Goal: Information Seeking & Learning: Compare options

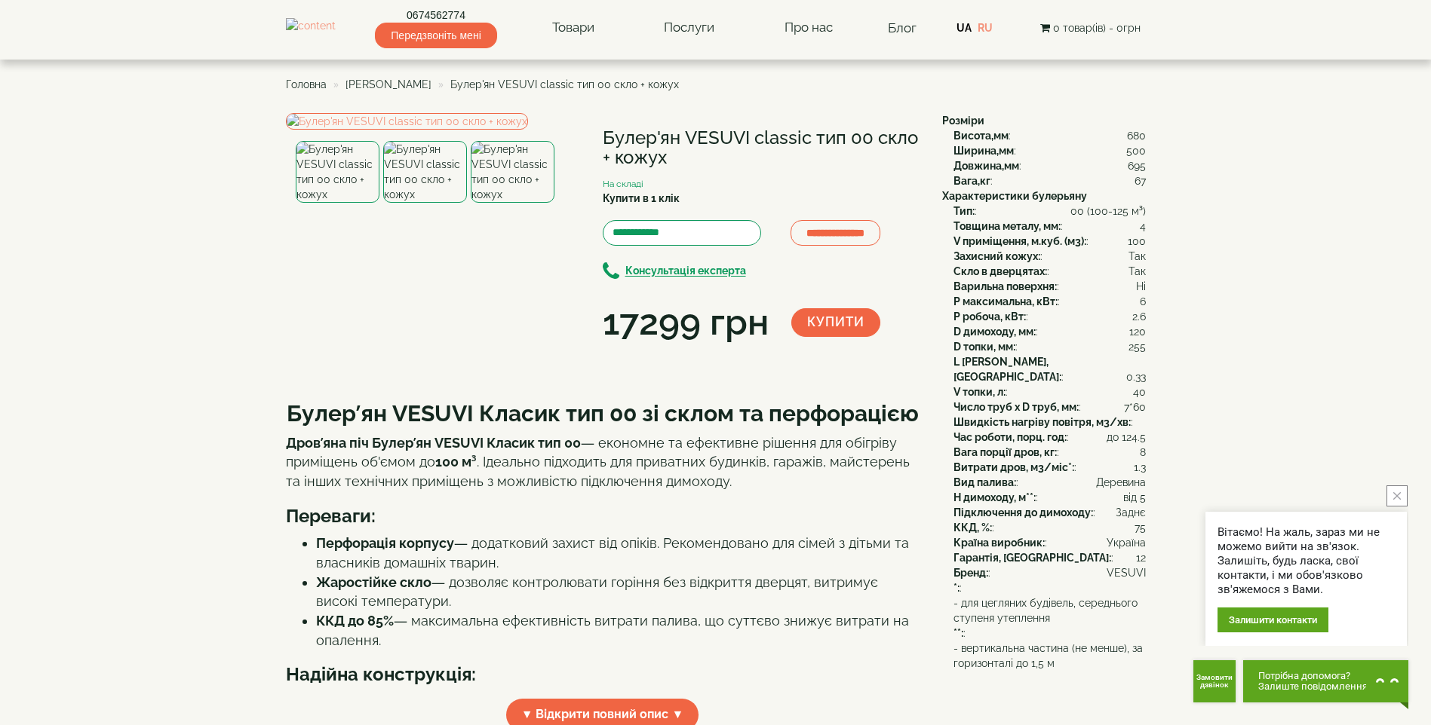
drag, startPoint x: 682, startPoint y: 161, endPoint x: 614, endPoint y: 146, distance: 70.3
click at [614, 146] on h1 "Булер'ян VESUVI classic тип 00 скло + кожух" at bounding box center [761, 148] width 317 height 40
drag, startPoint x: 614, startPoint y: 146, endPoint x: 1131, endPoint y: 287, distance: 536.4
click at [1131, 287] on div "Варильна поверхня: : Ні" at bounding box center [1049, 286] width 192 height 15
drag, startPoint x: 954, startPoint y: 379, endPoint x: 1161, endPoint y: 375, distance: 207.4
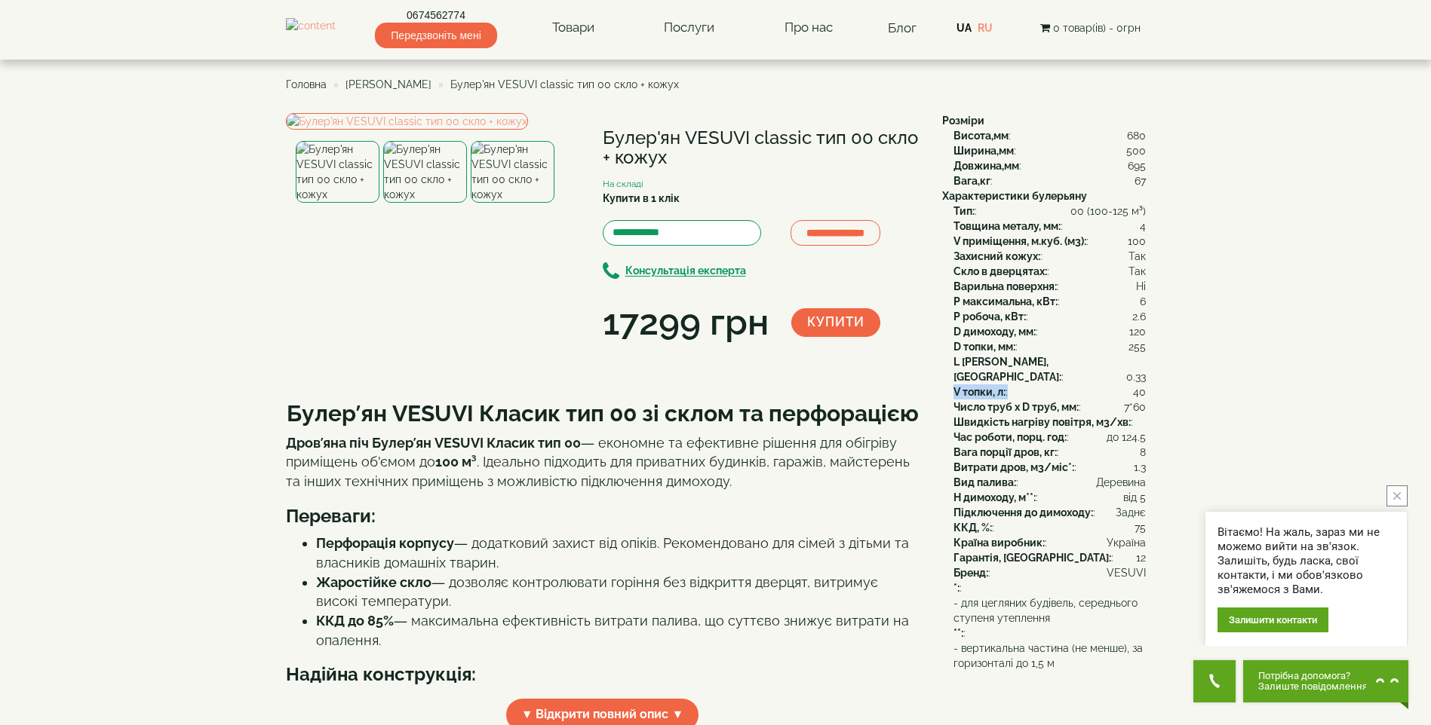
drag, startPoint x: 1162, startPoint y: 252, endPoint x: 1163, endPoint y: 241, distance: 10.6
drag, startPoint x: 1163, startPoint y: 241, endPoint x: 922, endPoint y: 235, distance: 241.4
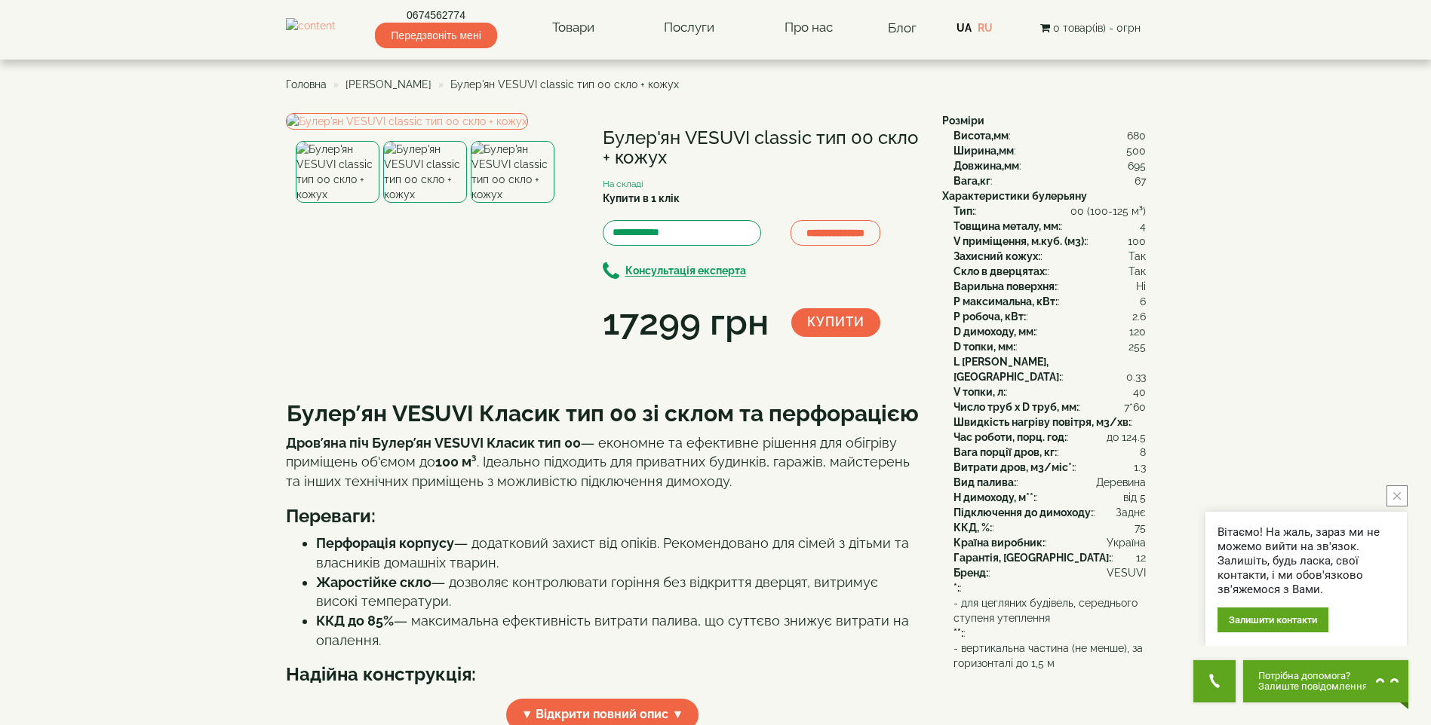
click at [1008, 250] on div "Захисний кожух: : Так" at bounding box center [1049, 256] width 192 height 15
drag, startPoint x: 949, startPoint y: 241, endPoint x: 1143, endPoint y: 242, distance: 193.8
click at [1143, 242] on div "Тип: : 00 (100-125 м³) Товщина металу, мм: : 4 V приміщення, м.куб. (м3): : 100…" at bounding box center [1044, 422] width 204 height 437
copy div "V приміщення, м.куб. (м3): : 100"
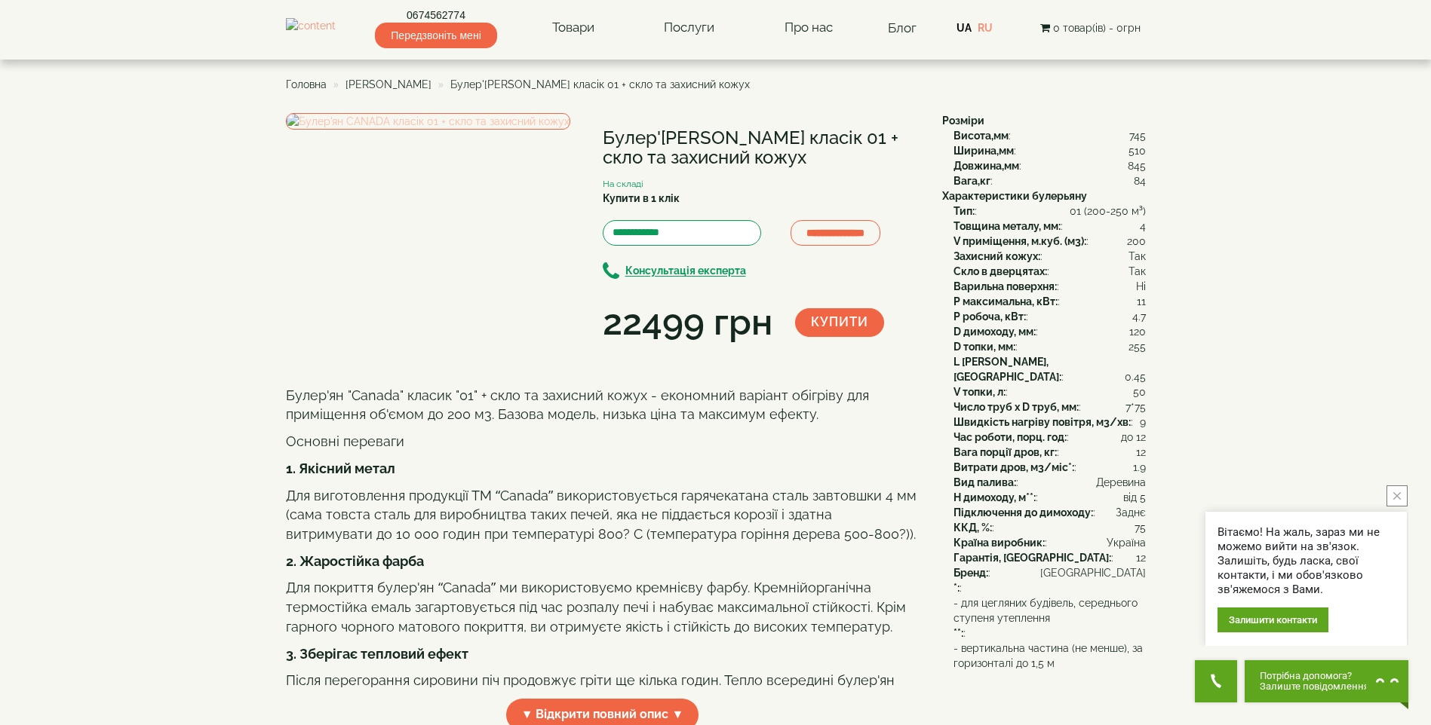
click at [407, 130] on img at bounding box center [428, 121] width 284 height 17
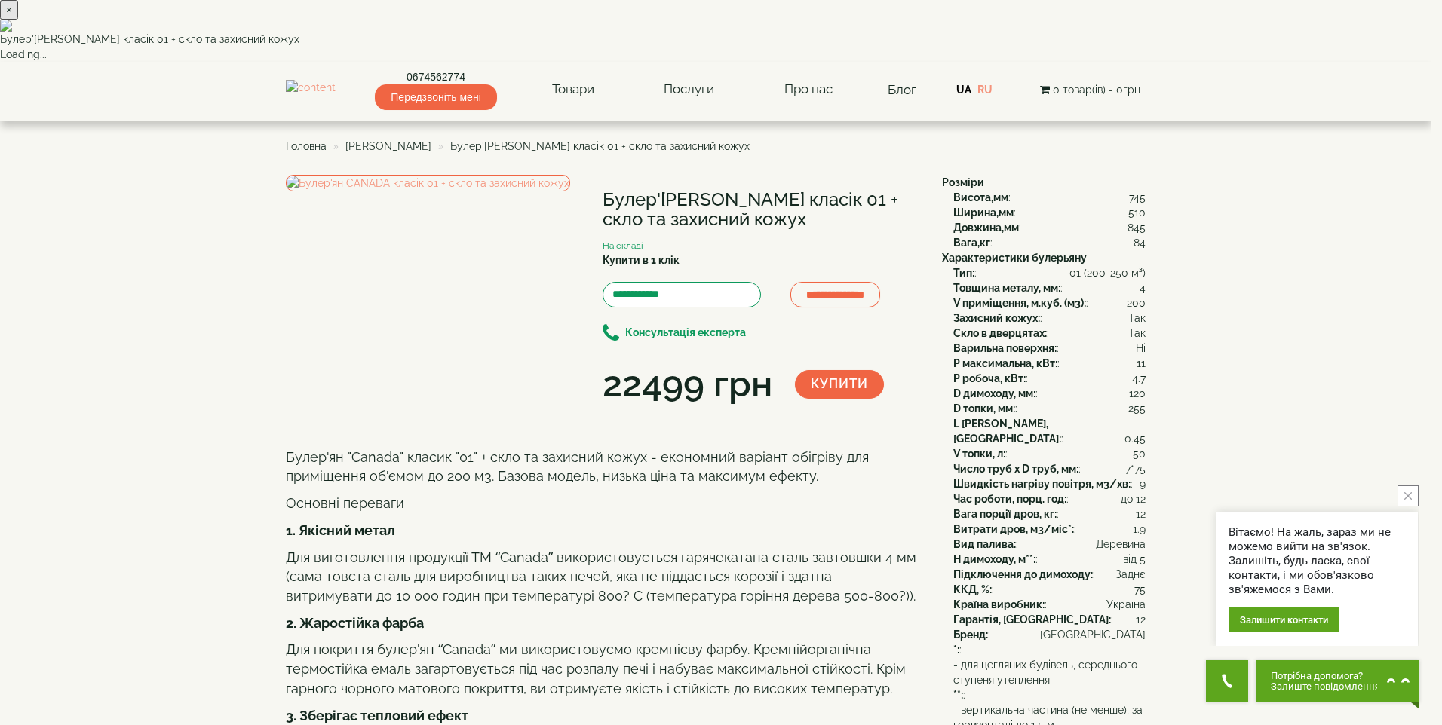
click at [287, 62] on div "× Булер'ян CANADA класік 01 + скло та захисний кожух Loading..." at bounding box center [715, 31] width 1431 height 62
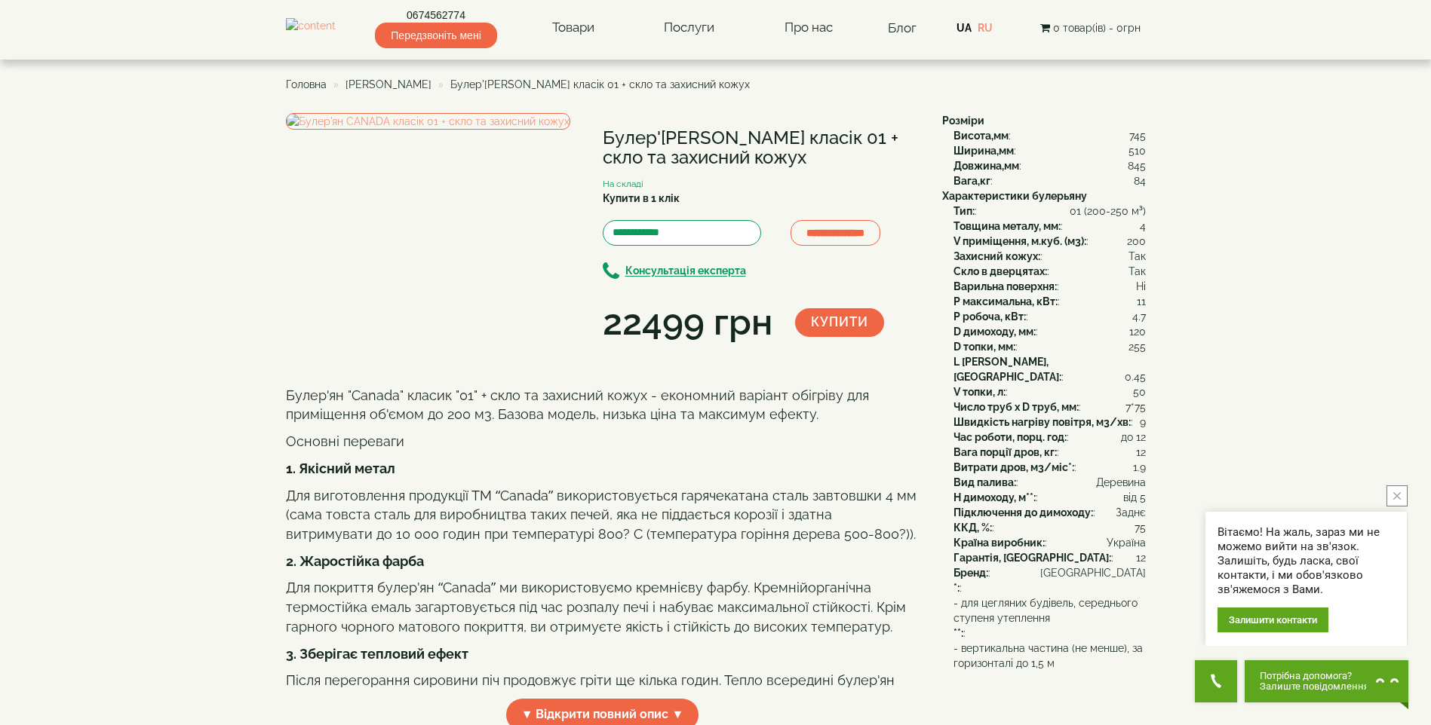
drag, startPoint x: 632, startPoint y: 725, endPoint x: 633, endPoint y: 733, distance: 8.3
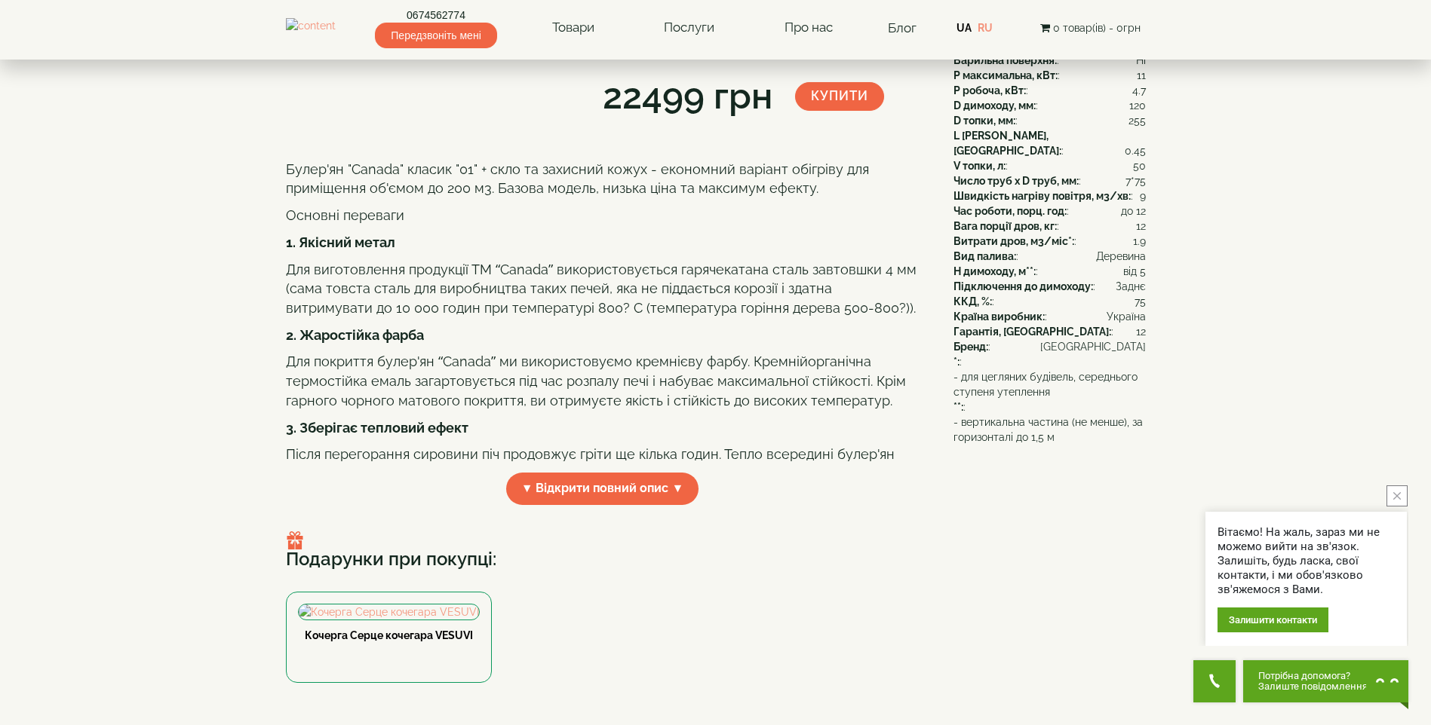
scroll to position [528, 0]
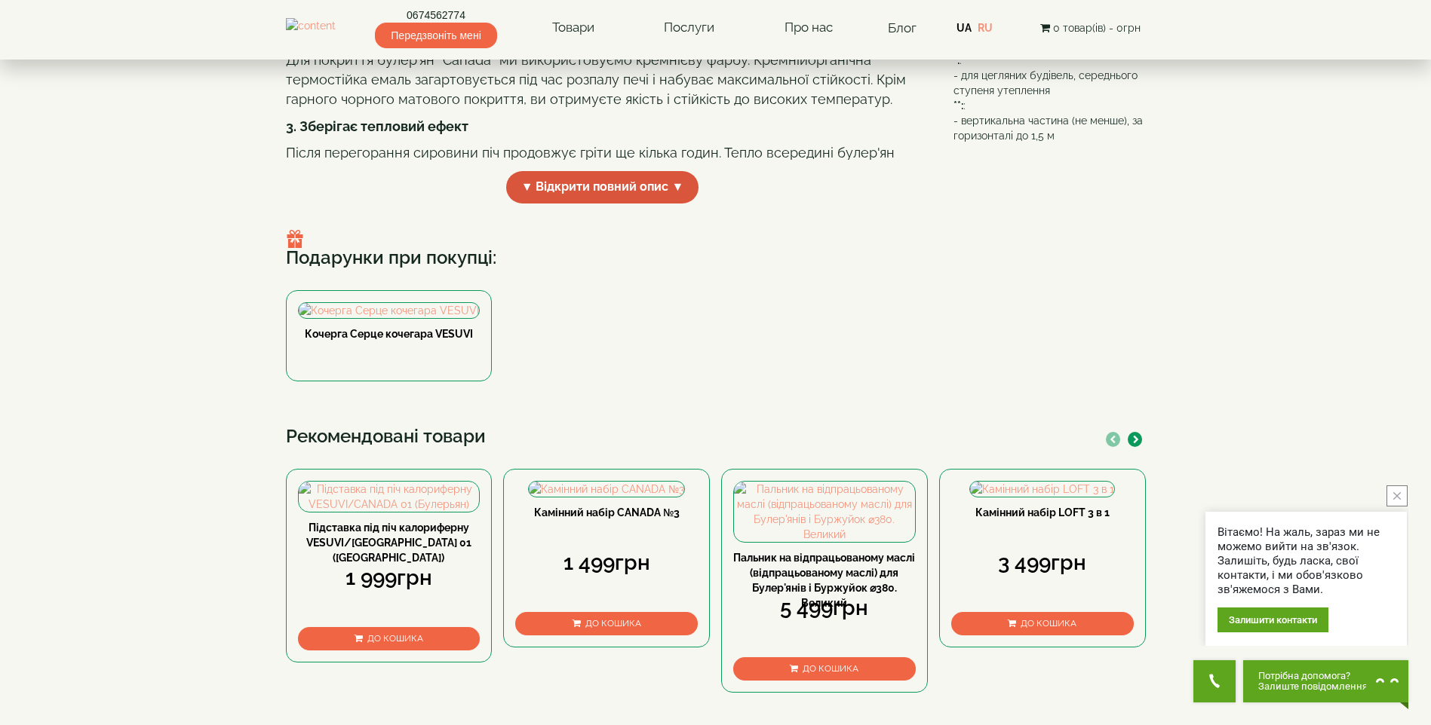
click at [569, 204] on span "▼ Відкрити повний опис ▼" at bounding box center [602, 187] width 193 height 32
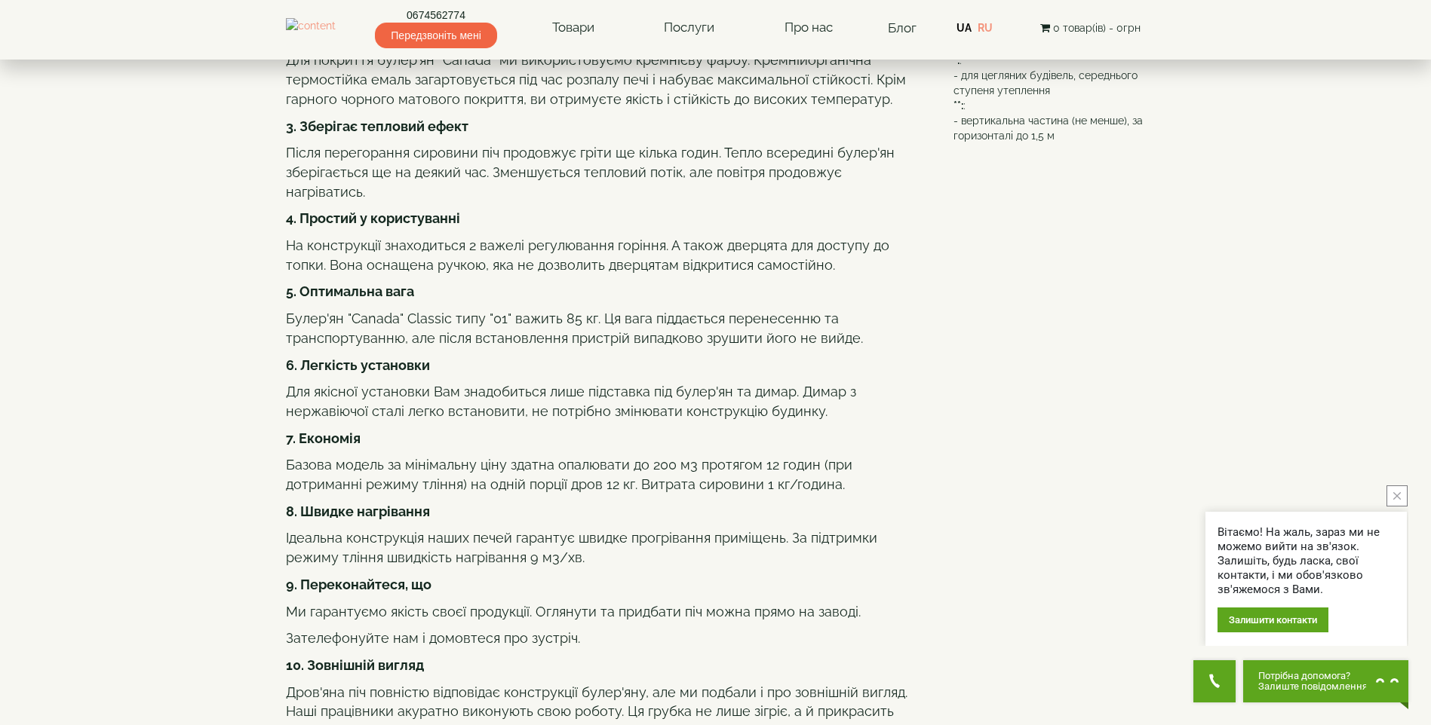
scroll to position [603, 0]
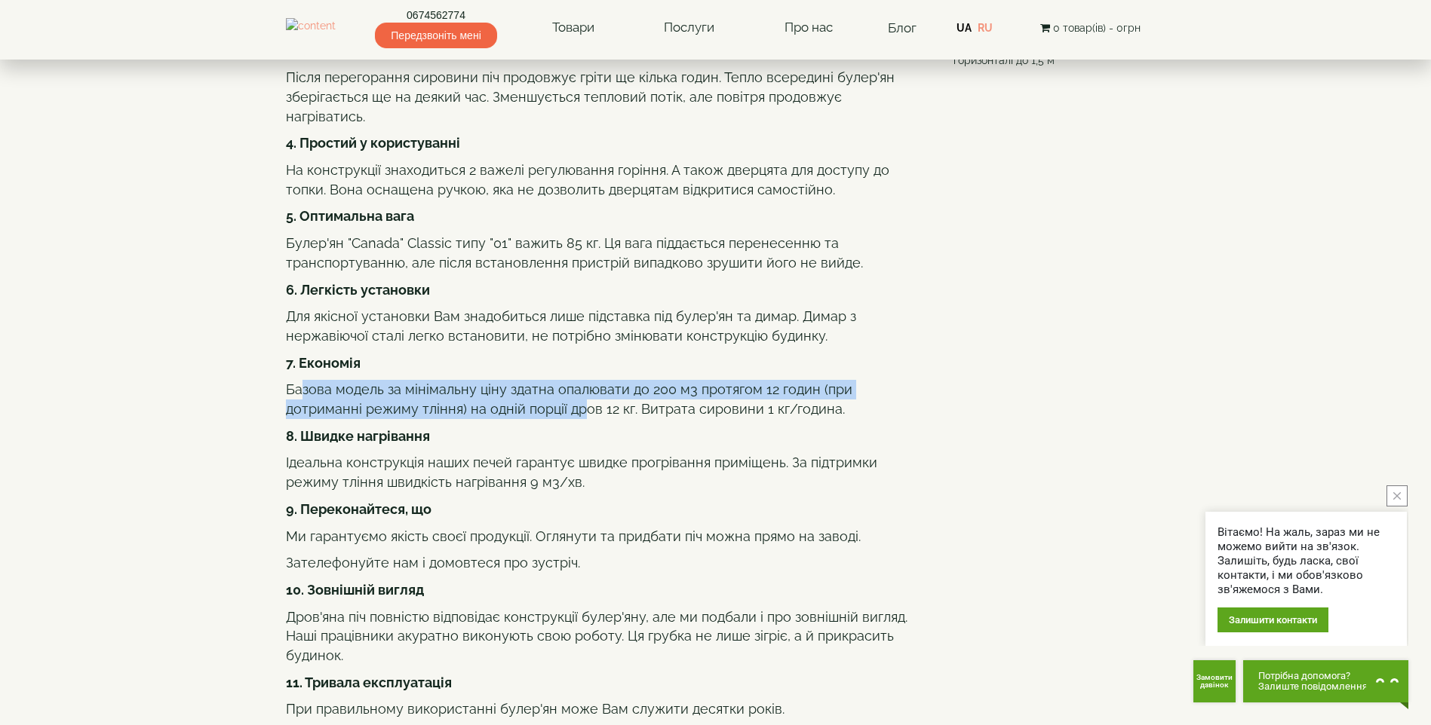
drag, startPoint x: 290, startPoint y: 420, endPoint x: 492, endPoint y: 449, distance: 203.4
click at [492, 449] on div "Булер'ян "Canada" класик "01" + скло та захисний кожух - економний варіант обіг…" at bounding box center [602, 649] width 633 height 1732
drag, startPoint x: 492, startPoint y: 449, endPoint x: 351, endPoint y: 425, distance: 142.3
click at [351, 425] on div "Булер'ян "Canada" класик "01" + скло та захисний кожух - економний варіант обіг…" at bounding box center [602, 649] width 633 height 1732
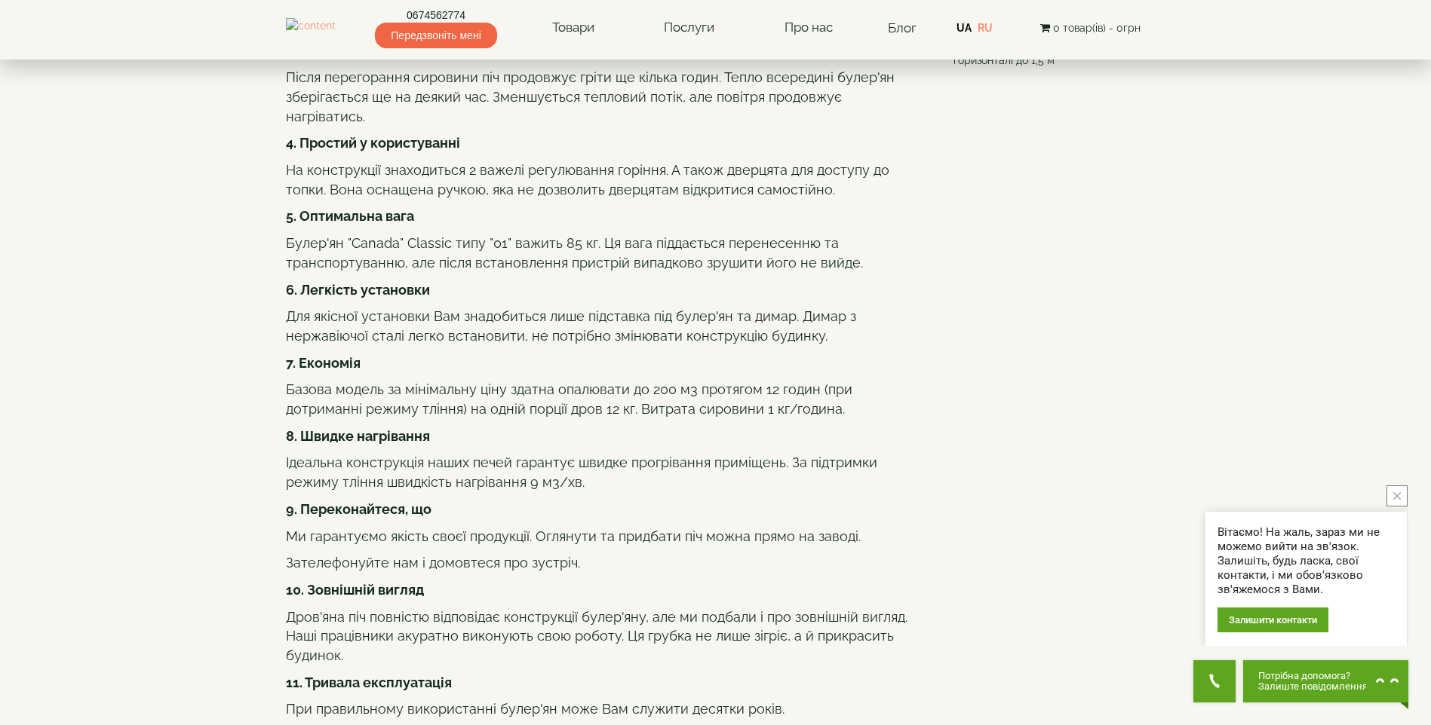
drag, startPoint x: 378, startPoint y: 442, endPoint x: 763, endPoint y: 447, distance: 385.4
click at [763, 447] on div "Булер'ян "Canada" класик "01" + скло та захисний кожух - економний варіант обіг…" at bounding box center [602, 649] width 633 height 1732
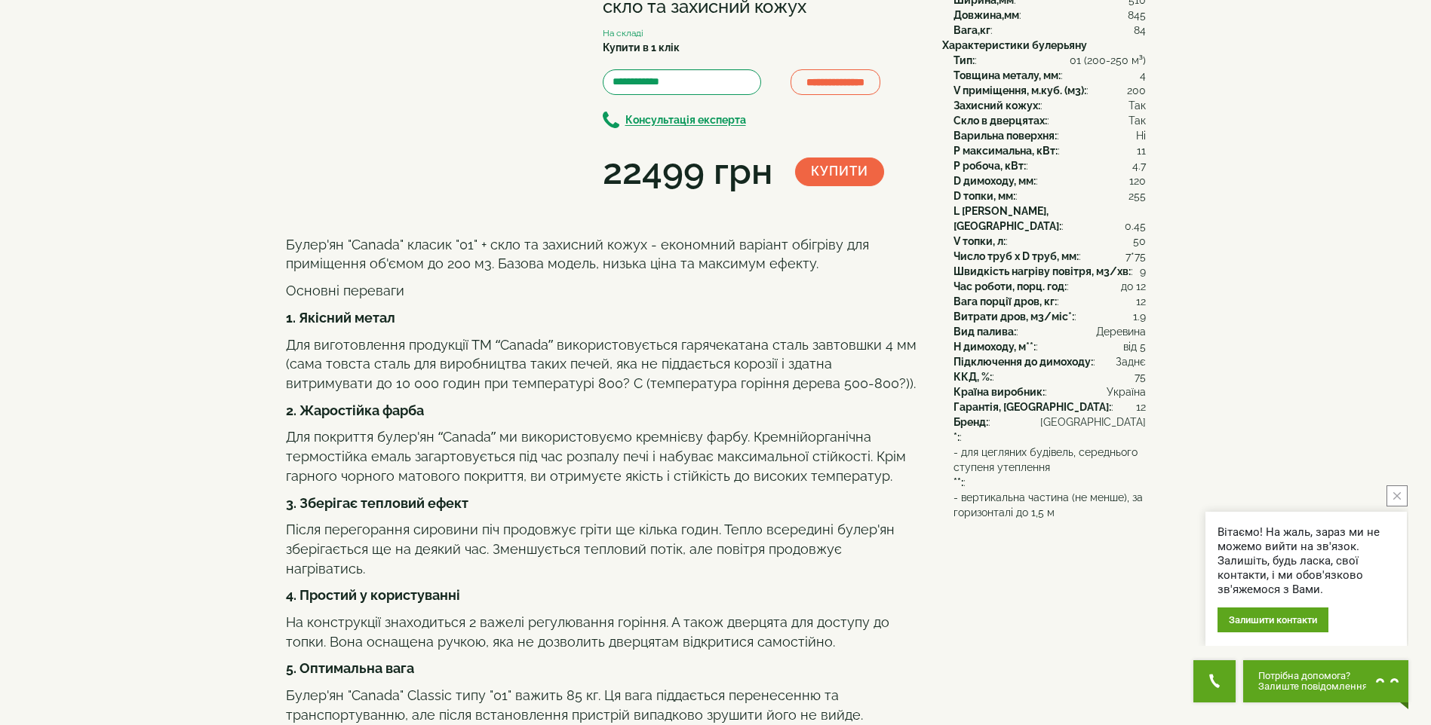
scroll to position [0, 0]
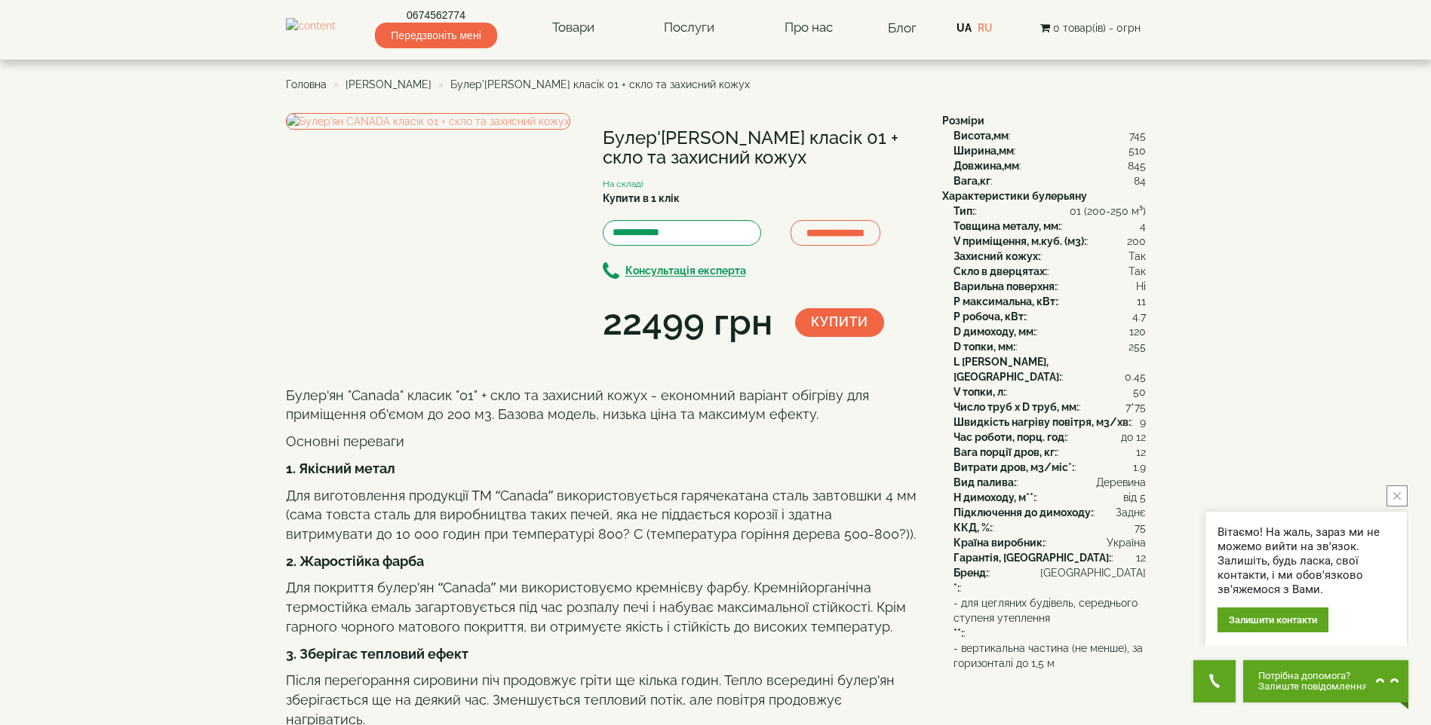
click at [414, 78] on li "[PERSON_NAME]" at bounding box center [381, 84] width 102 height 15
click at [411, 80] on span "[PERSON_NAME]" at bounding box center [388, 84] width 86 height 12
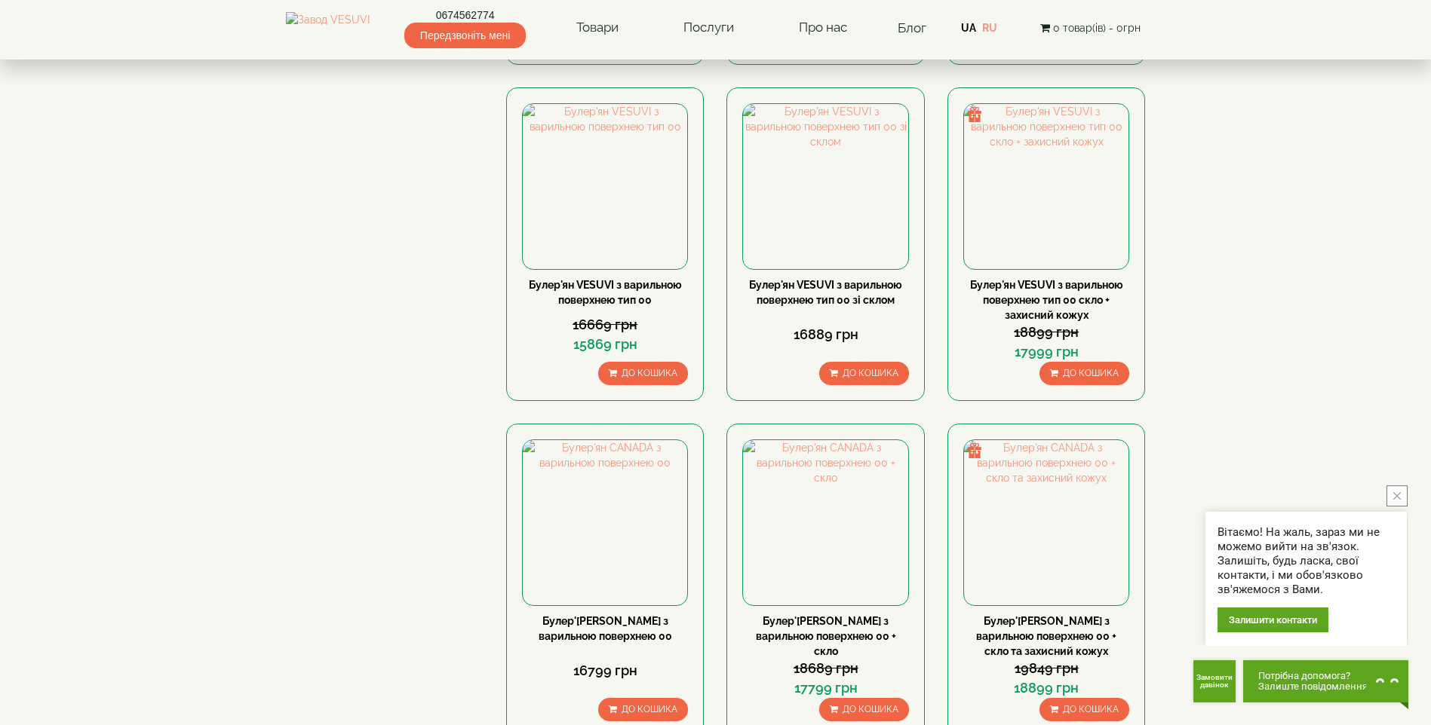
scroll to position [1433, 0]
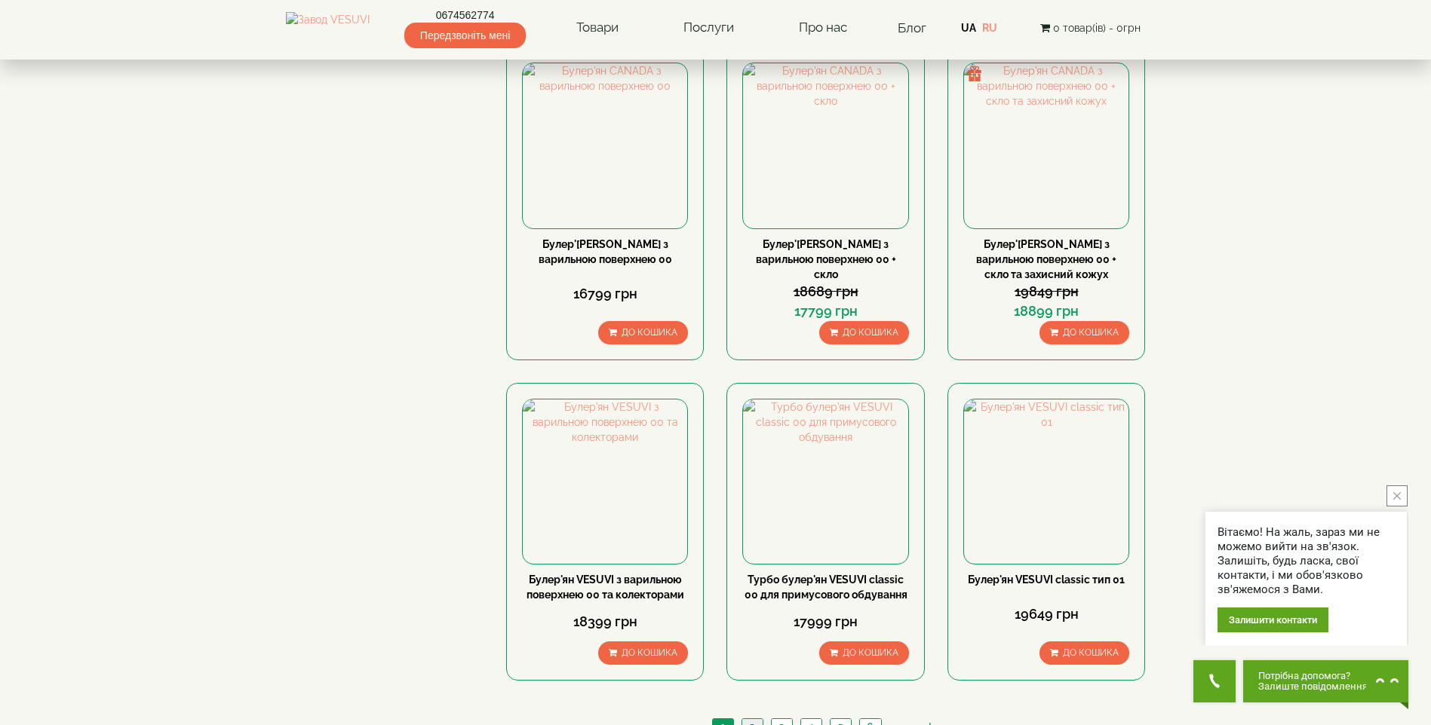
click at [748, 719] on link "2" at bounding box center [751, 727] width 21 height 16
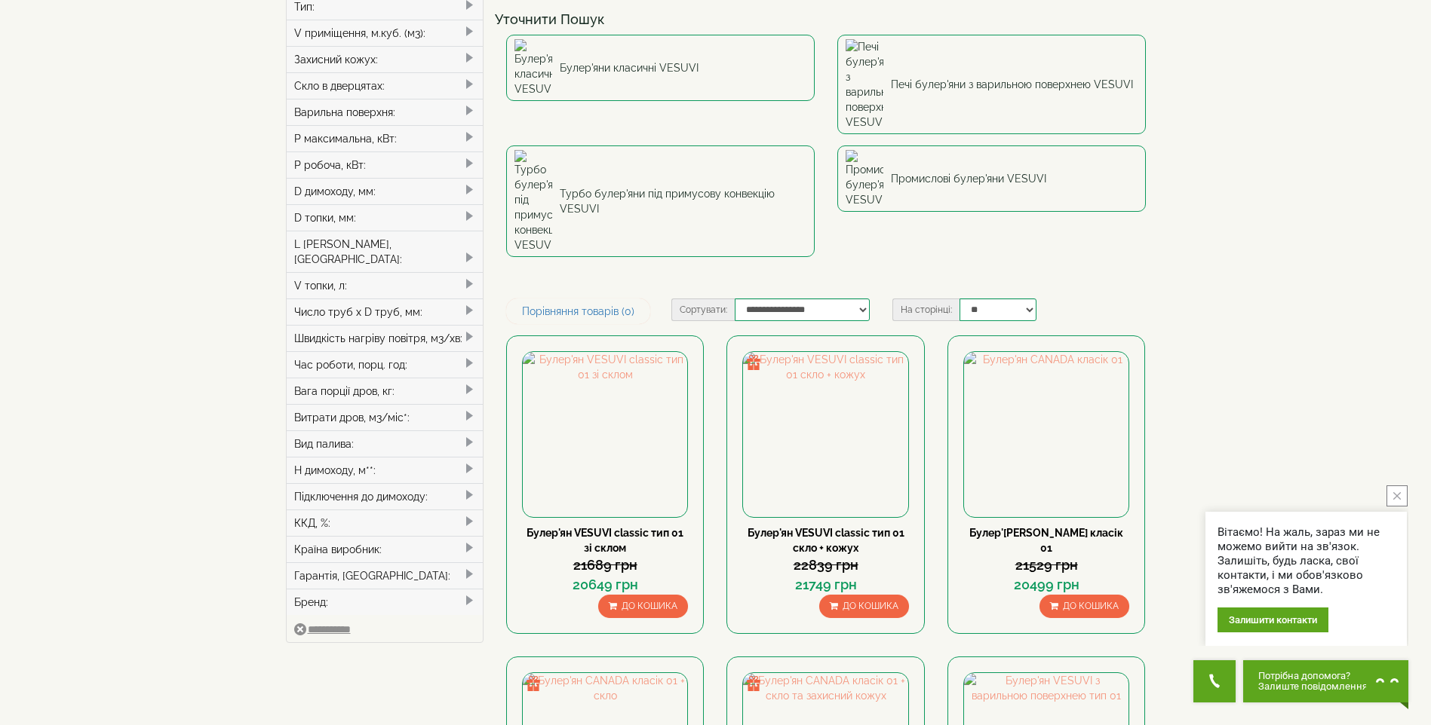
scroll to position [75, 0]
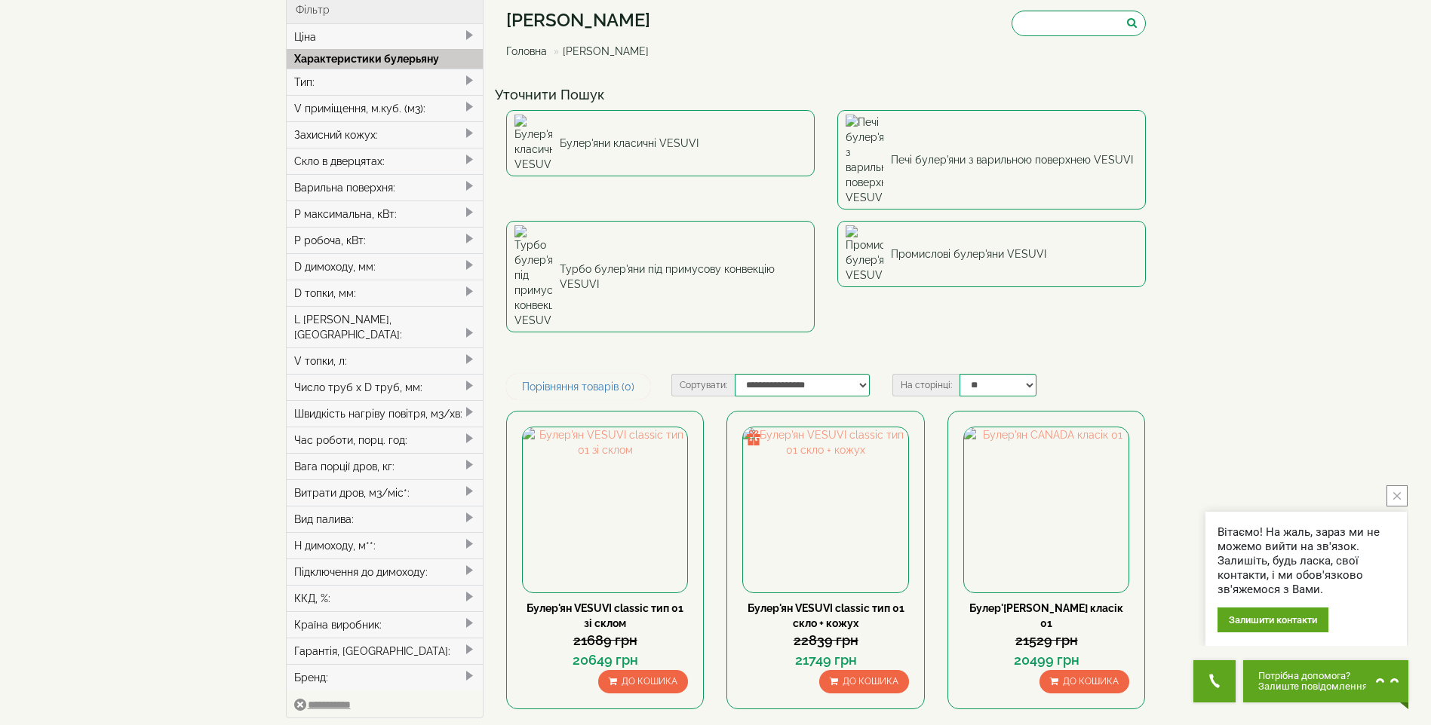
click at [355, 106] on div "V приміщення, м.куб. (м3):" at bounding box center [385, 108] width 197 height 26
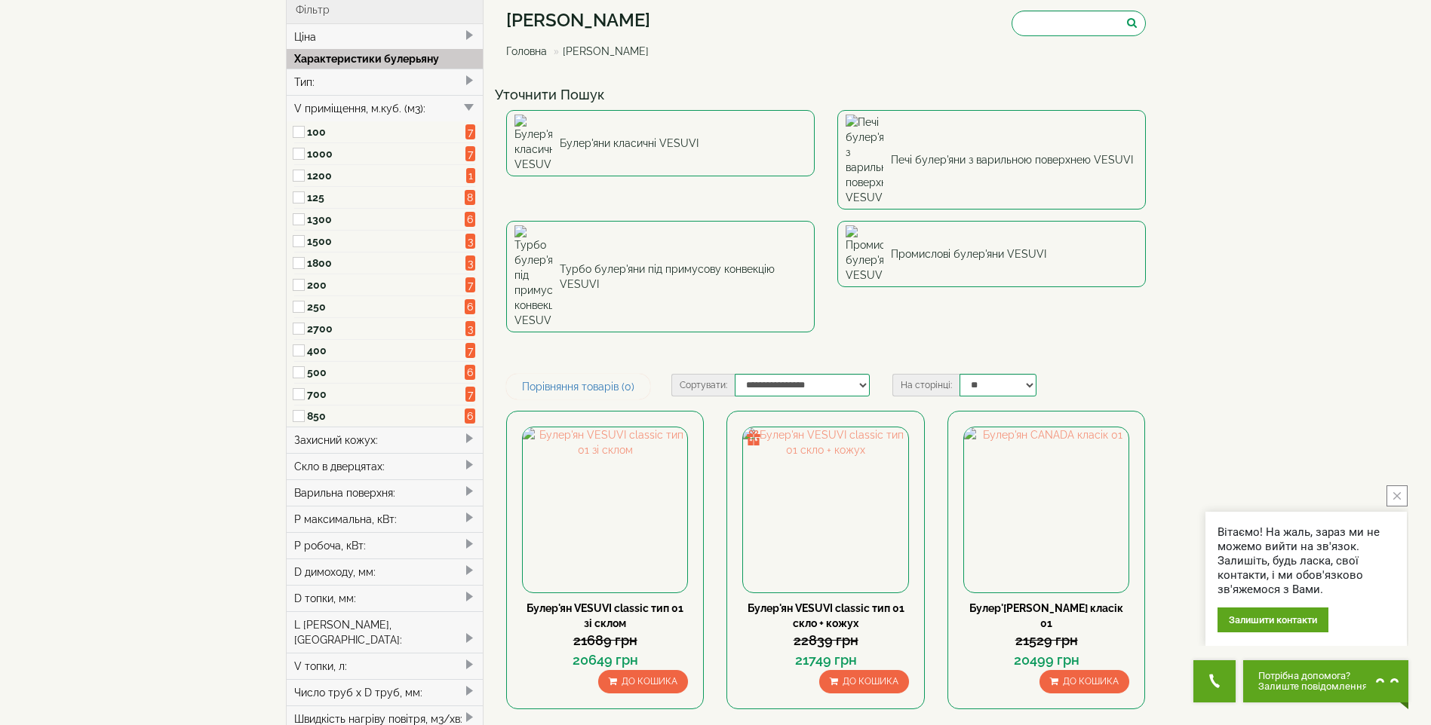
click at [355, 103] on div "V приміщення, м.куб. (м3):" at bounding box center [385, 108] width 197 height 26
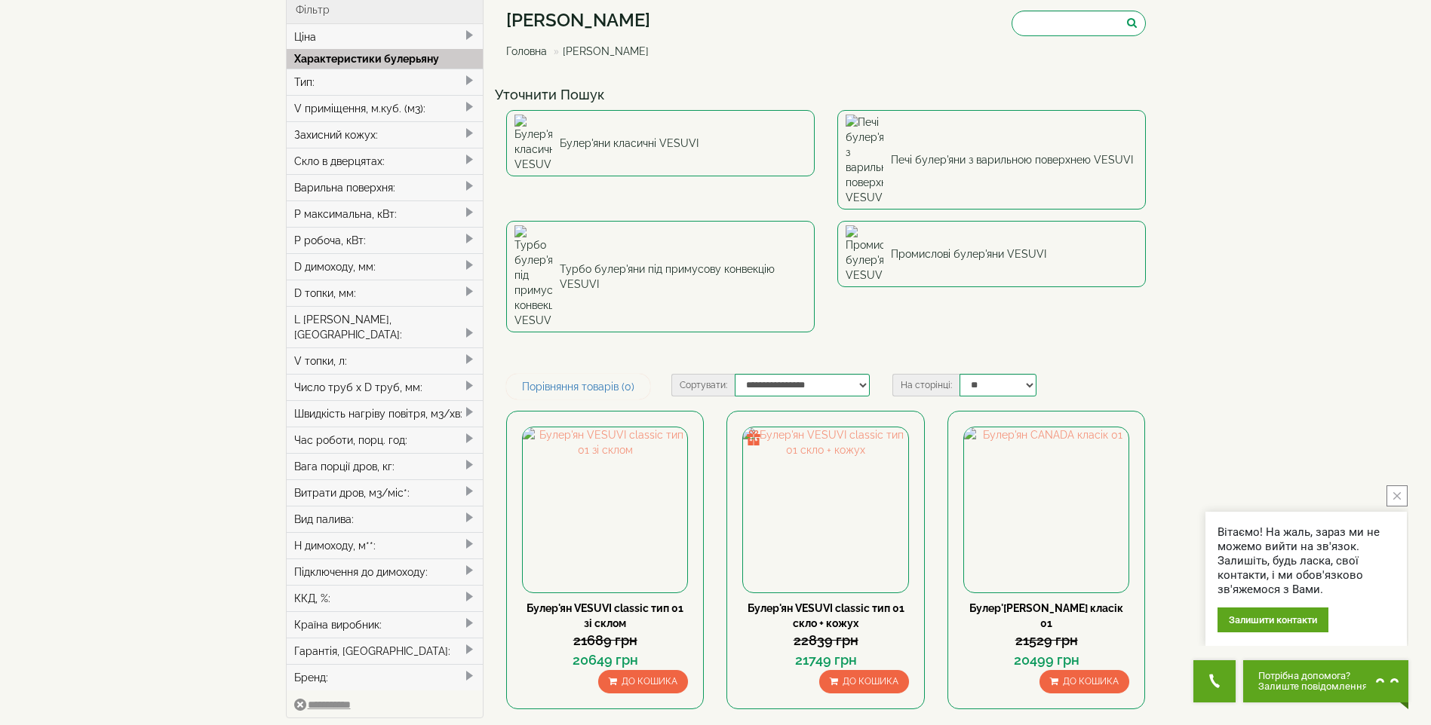
scroll to position [0, 0]
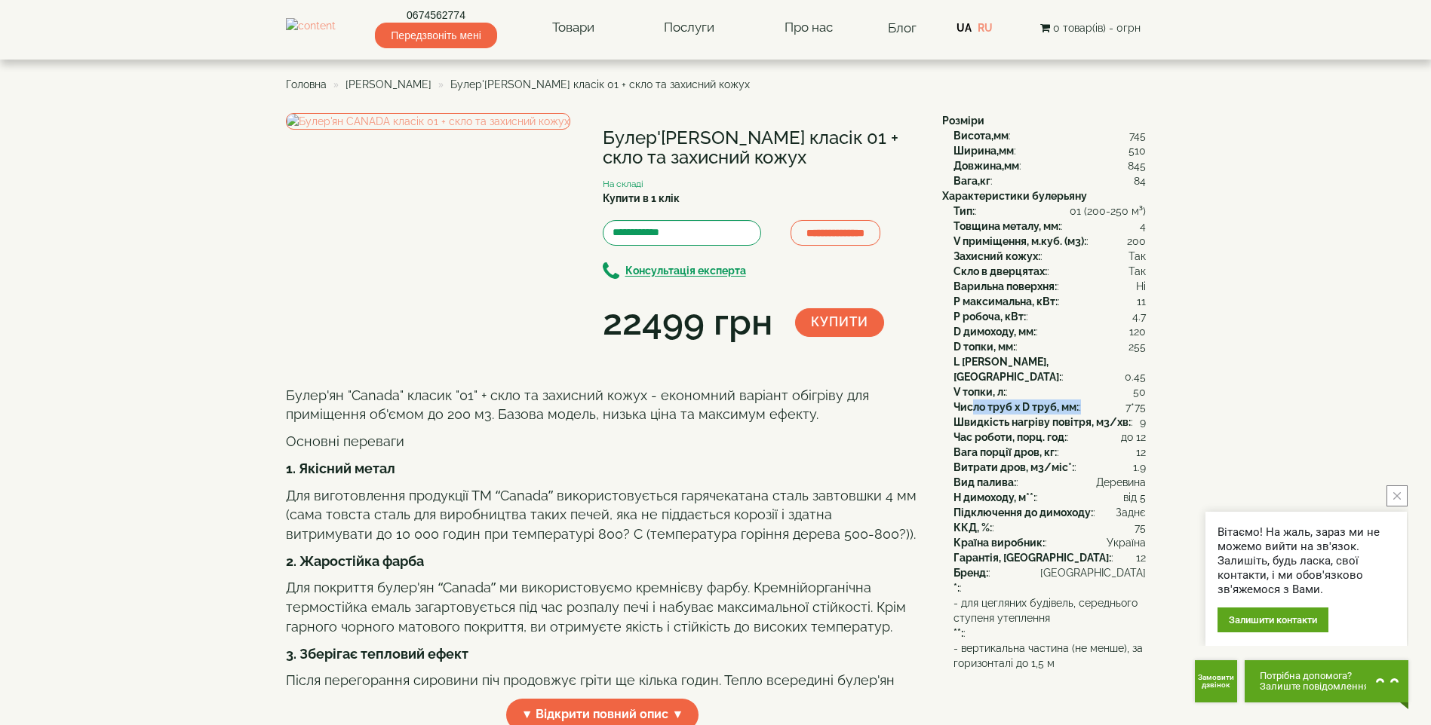
drag, startPoint x: 972, startPoint y: 394, endPoint x: 1204, endPoint y: 386, distance: 232.4
click at [1391, 492] on button "close button" at bounding box center [1396, 496] width 21 height 21
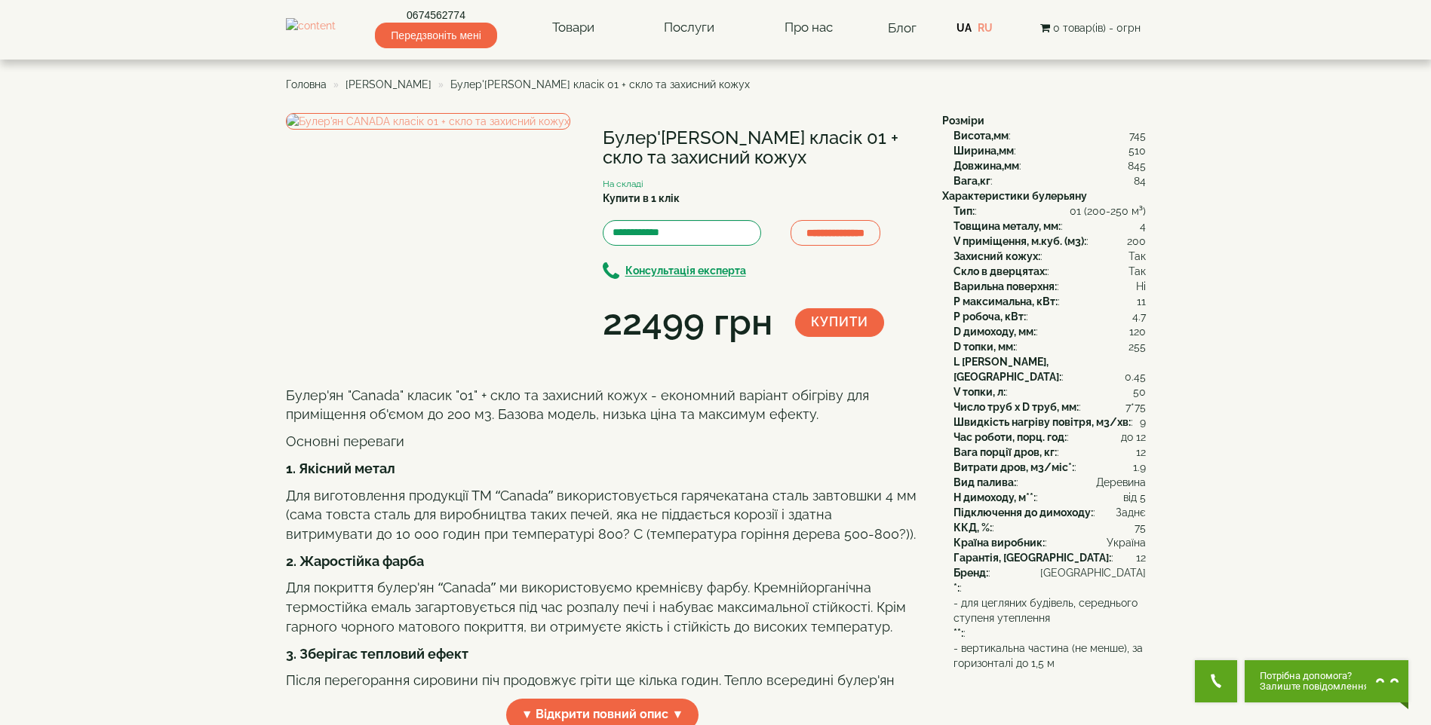
click at [1108, 490] on div "H димоходу, м**: : від 5" at bounding box center [1049, 497] width 192 height 15
